Goal: Obtain resource: Download file/media

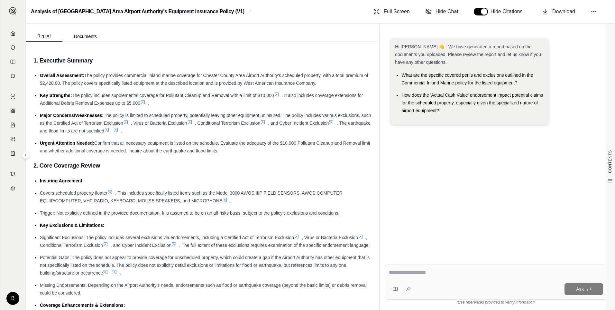
click at [227, 198] on icon at bounding box center [224, 199] width 5 height 5
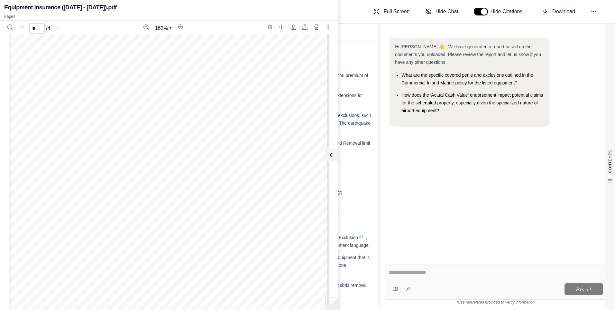
scroll to position [1305, 0]
click at [353, 5] on div "Analysis of Chester County Area Airport Authority's Equipment Insurance Policy …" at bounding box center [320, 11] width 589 height 23
click at [21, 27] on icon "Previous page" at bounding box center [21, 26] width 5 height 5
type input "*"
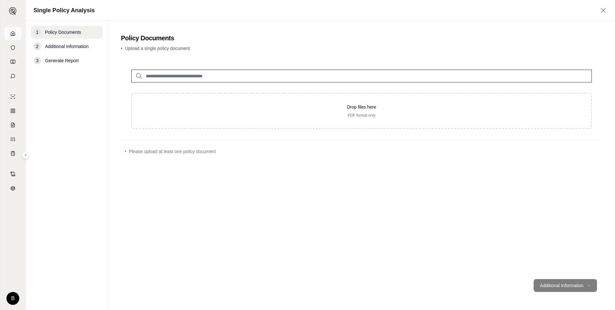
click at [12, 35] on icon at bounding box center [13, 33] width 4 height 4
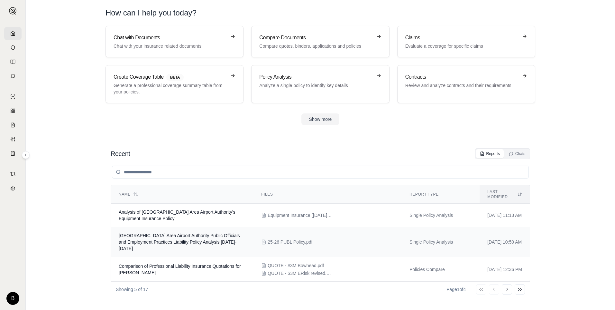
click at [200, 233] on td "[GEOGRAPHIC_DATA] Area Airport Authority Public Officials and Employment Practi…" at bounding box center [182, 242] width 143 height 30
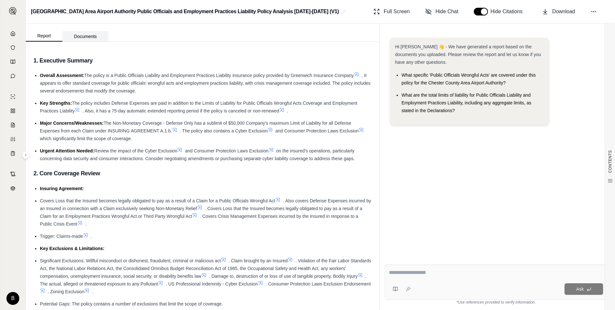
click at [86, 37] on button "Documents" at bounding box center [85, 36] width 46 height 10
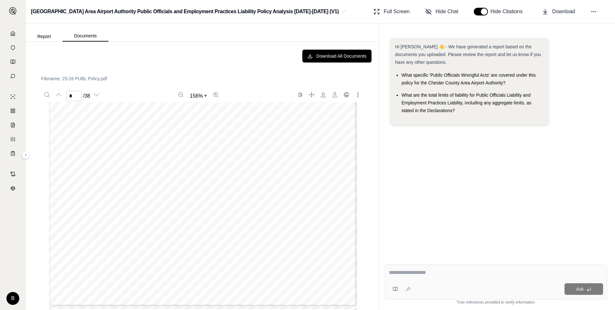
scroll to position [3378, 0]
click at [199, 118] on div "PGU POL 2000 0 8 19 Page 1 of 3 Regulatory Office Dept: Regulatory [STREET_ADDR…" at bounding box center [203, 107] width 308 height 398
click at [210, 61] on div "Download All Documents" at bounding box center [202, 56] width 338 height 13
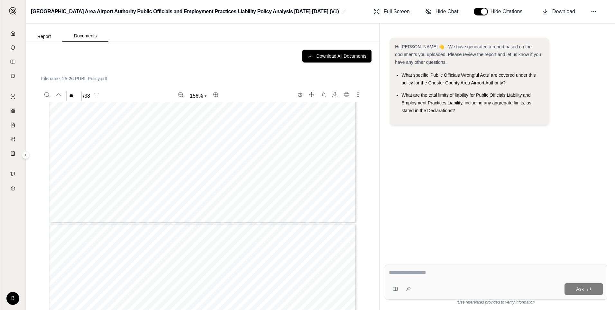
type input "**"
click at [43, 37] on button "Report" at bounding box center [44, 36] width 37 height 10
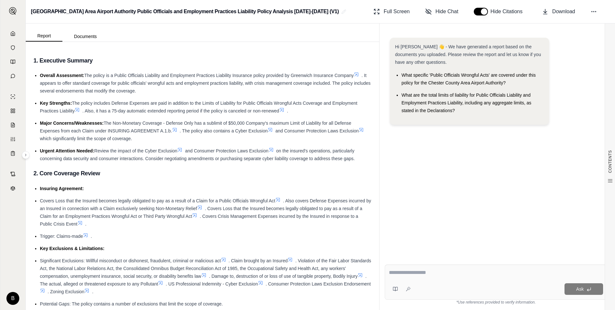
click at [273, 129] on icon at bounding box center [270, 129] width 5 height 5
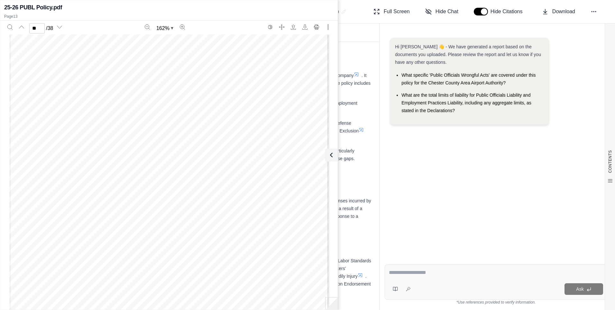
scroll to position [14016, 0]
type input "**"
click at [340, 17] on div "Chester County Area Airport Authority Public Officials and Employment Practices…" at bounding box center [320, 11] width 589 height 23
click at [428, 209] on div "Hi [PERSON_NAME] 👋 - We have generated a report based on the documents you uplo…" at bounding box center [496, 142] width 223 height 221
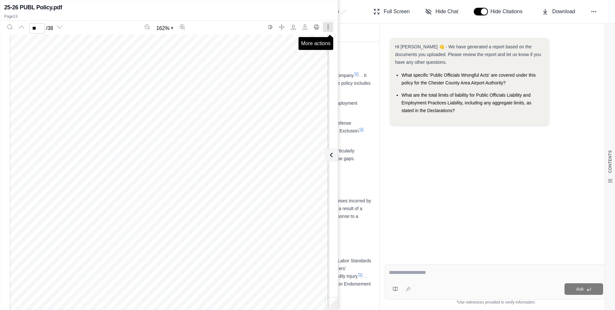
click at [327, 25] on icon "More actions" at bounding box center [328, 26] width 5 height 5
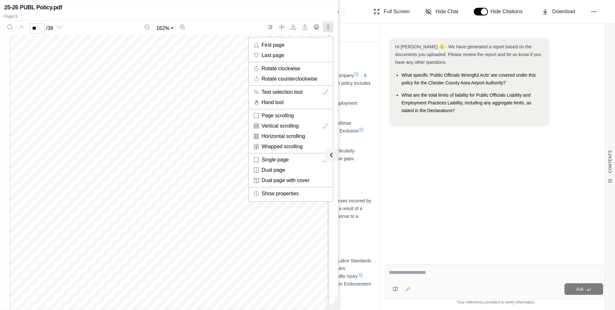
click at [219, 116] on div "PGU 11 33 0 1 22 ENDORSEMENT NO.________ US PROFESSIONAL INDEMNITY - CYBER EXCL…" at bounding box center [168, 212] width 319 height 413
